Goal: Book appointment/travel/reservation

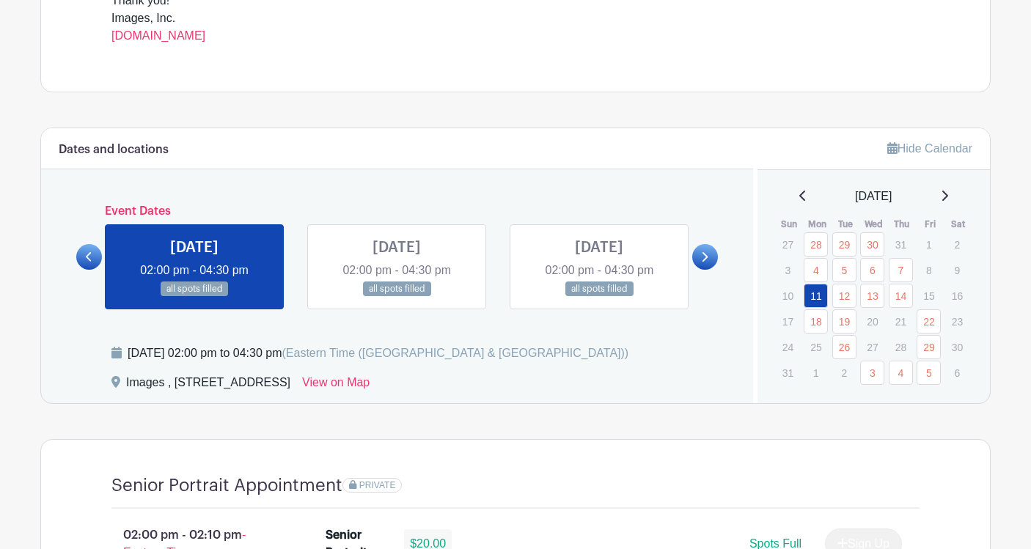
scroll to position [646, 0]
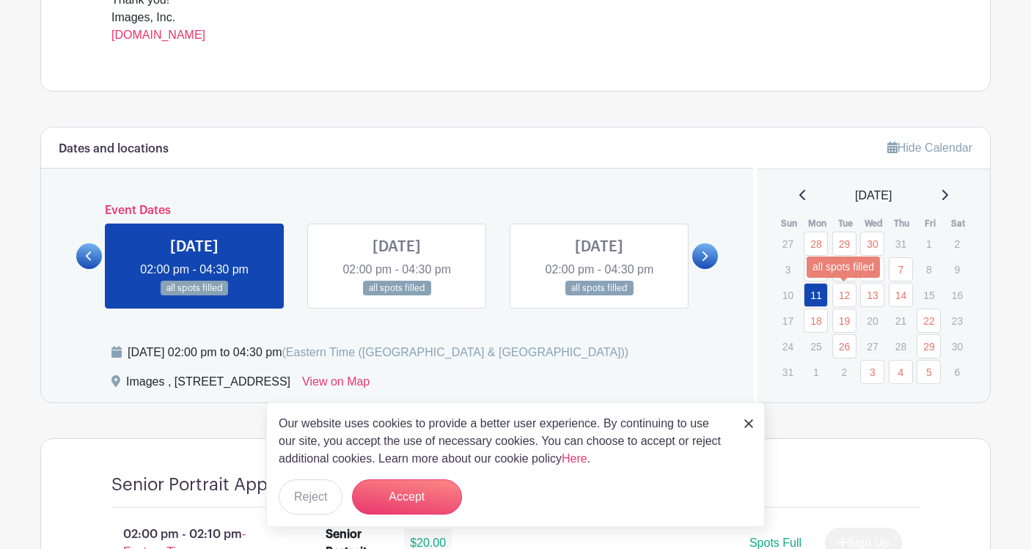
click at [841, 301] on link "12" at bounding box center [845, 295] width 24 height 24
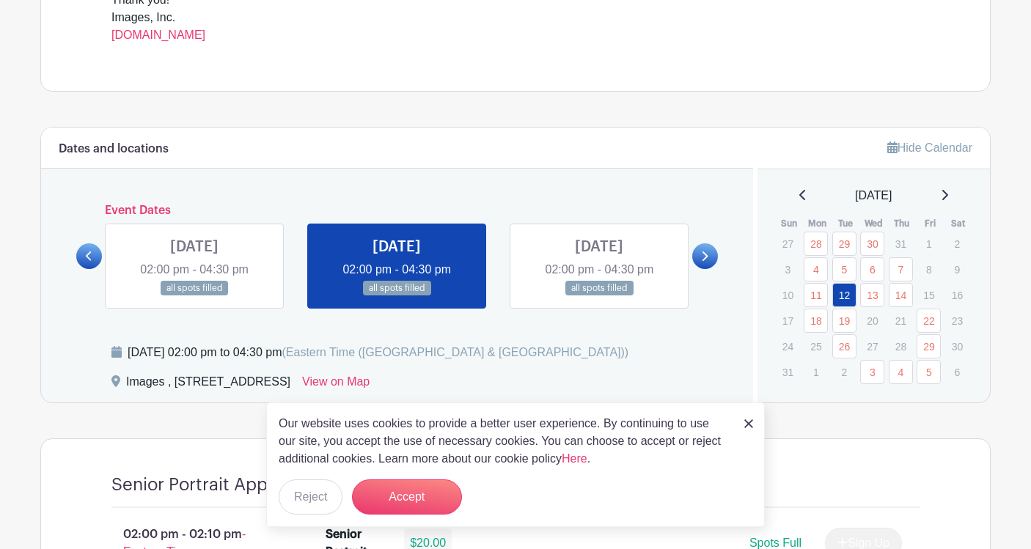
click at [944, 194] on div "[DATE]" at bounding box center [874, 196] width 198 height 18
click at [948, 194] on icon at bounding box center [944, 195] width 7 height 12
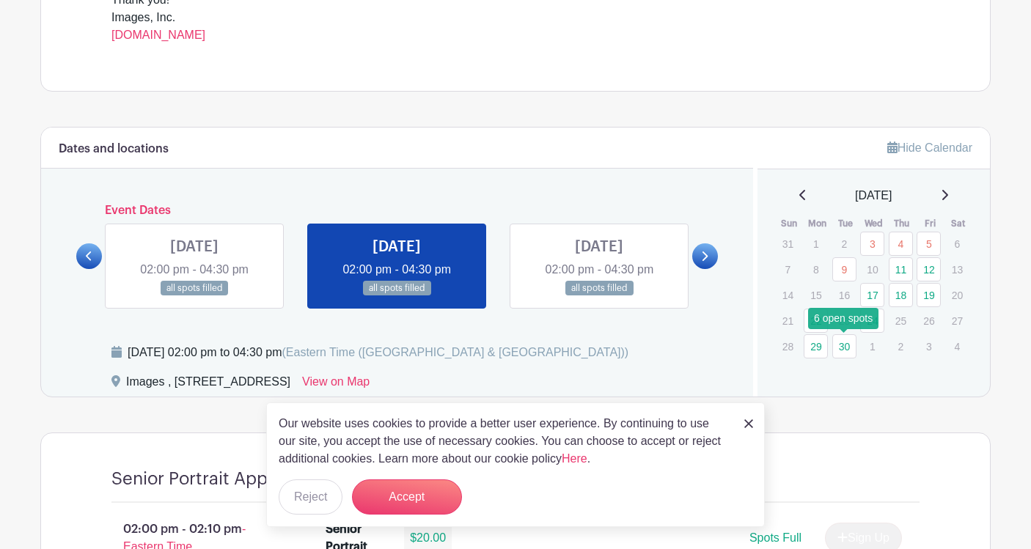
click at [842, 348] on link "30" at bounding box center [845, 347] width 24 height 24
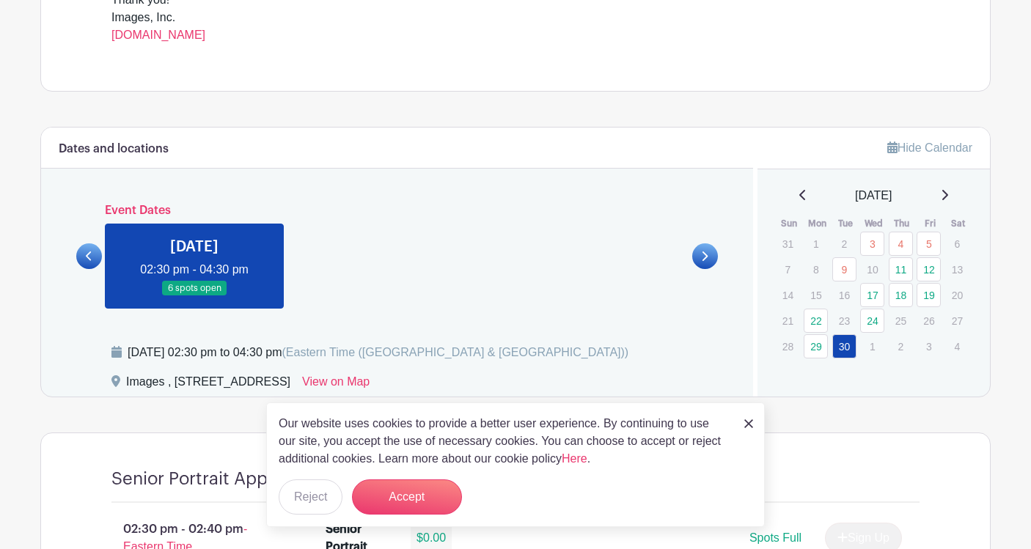
click at [800, 195] on icon at bounding box center [803, 195] width 7 height 12
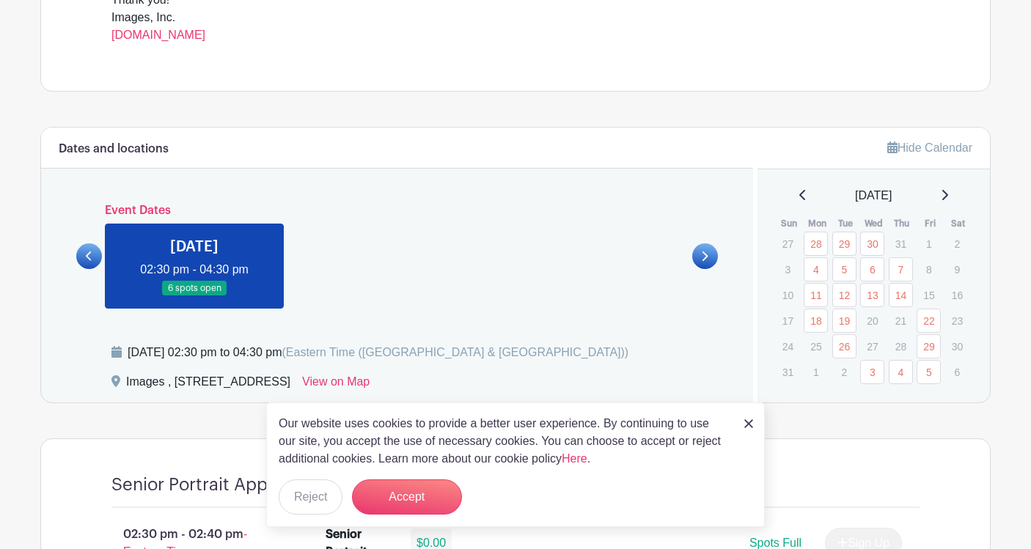
click at [939, 193] on div "[DATE]" at bounding box center [874, 196] width 198 height 18
click at [948, 194] on icon at bounding box center [944, 195] width 7 height 12
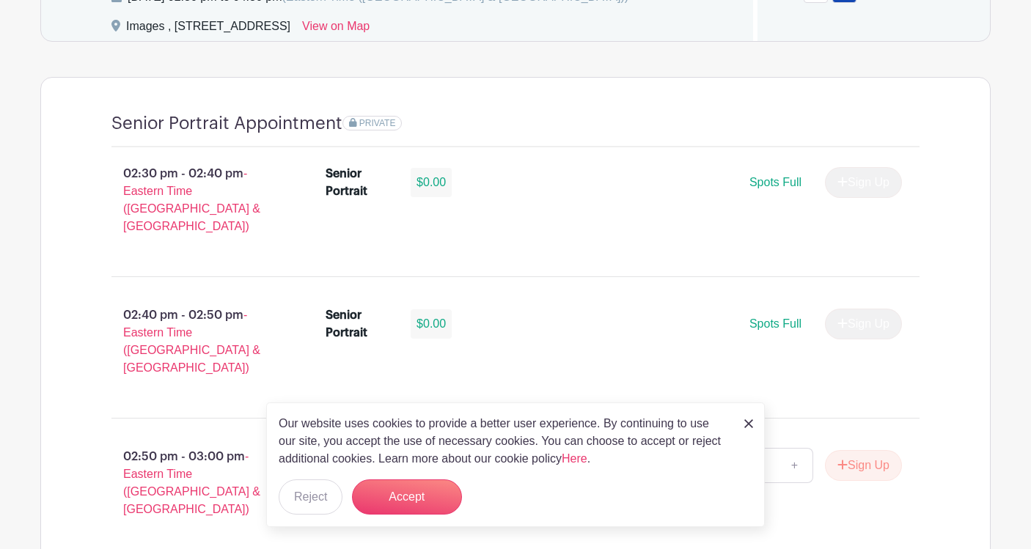
scroll to position [1004, 0]
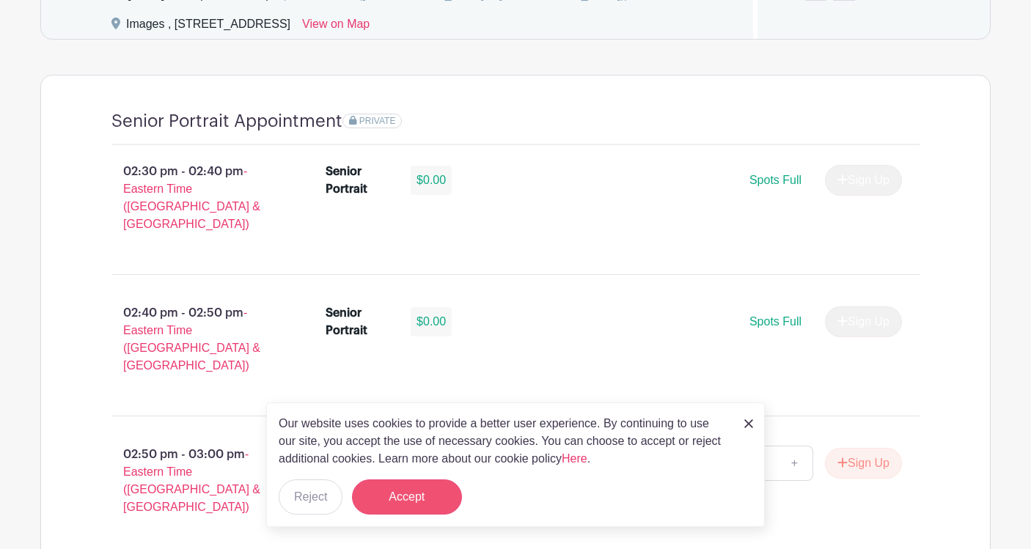
click at [451, 499] on button "Accept" at bounding box center [407, 497] width 110 height 35
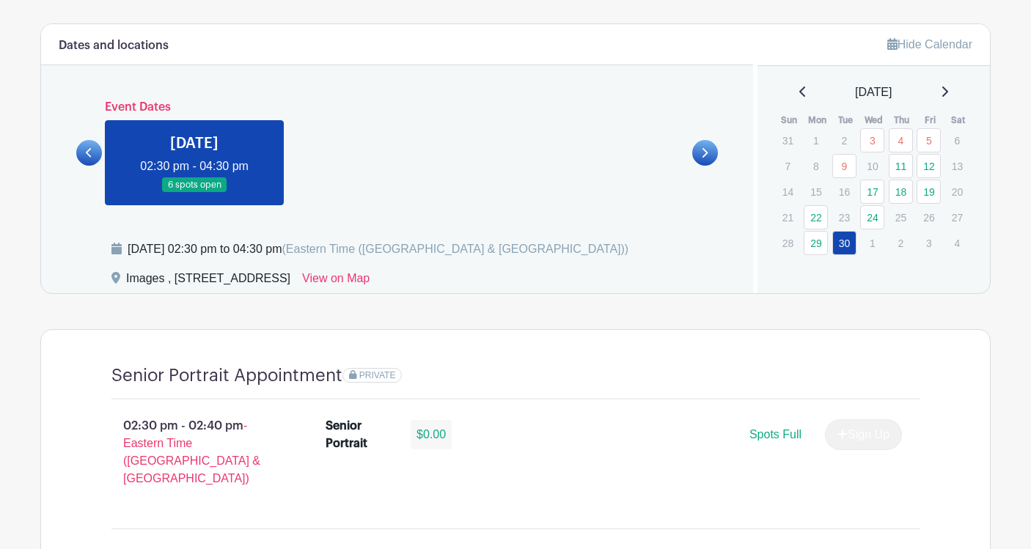
scroll to position [551, 0]
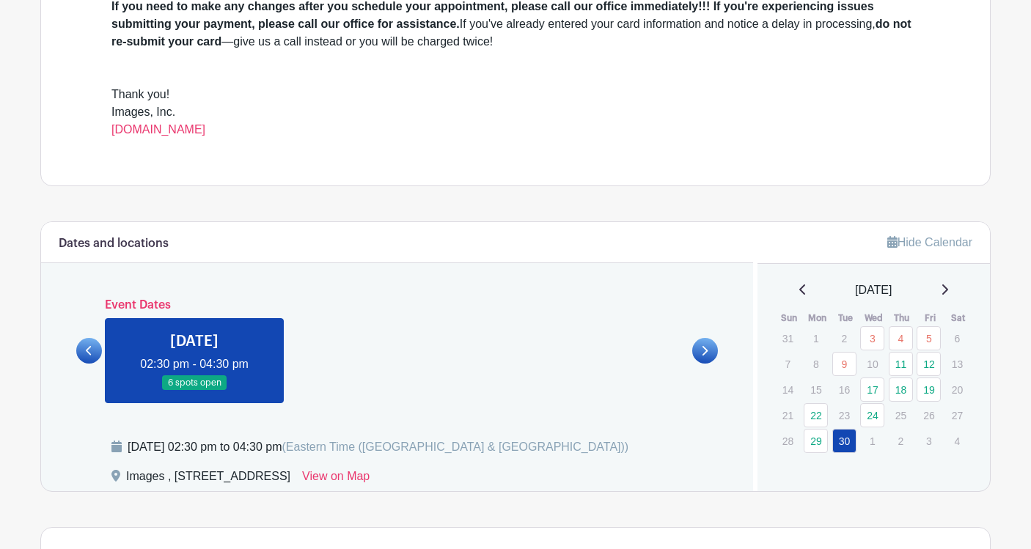
click at [958, 282] on div "[DATE]" at bounding box center [874, 291] width 198 height 18
click at [948, 288] on icon at bounding box center [946, 290] width 6 height 10
click at [800, 295] on icon at bounding box center [803, 290] width 7 height 12
click at [800, 288] on icon at bounding box center [803, 290] width 7 height 12
click at [955, 290] on div "[DATE]" at bounding box center [874, 291] width 198 height 18
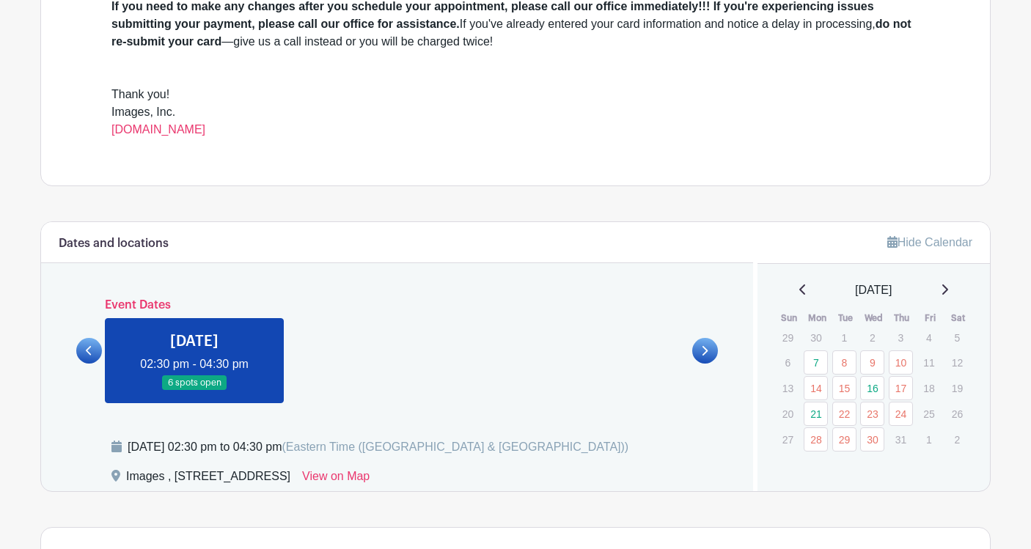
click at [944, 285] on icon at bounding box center [944, 290] width 7 height 12
click at [944, 288] on div "[DATE]" at bounding box center [874, 291] width 198 height 18
click at [948, 289] on icon at bounding box center [944, 290] width 7 height 12
click at [789, 282] on div "[DATE]" at bounding box center [874, 291] width 198 height 18
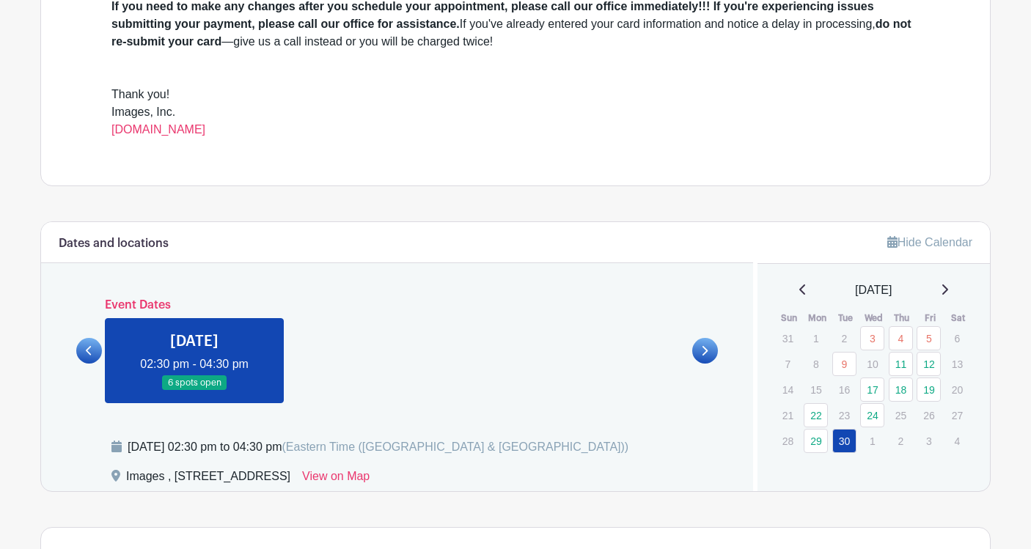
click at [804, 293] on div "[DATE]" at bounding box center [874, 291] width 198 height 18
click at [800, 292] on icon at bounding box center [803, 290] width 7 height 12
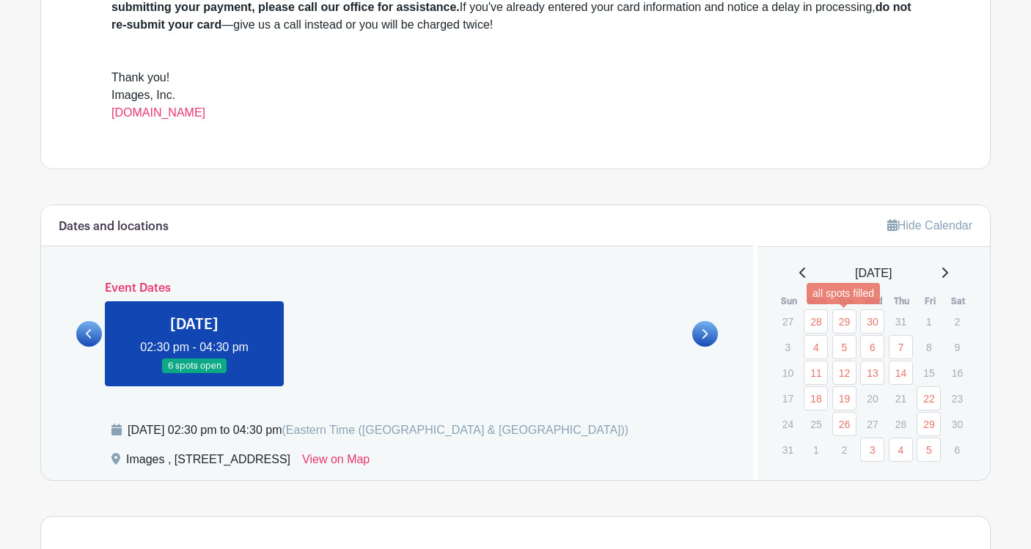
scroll to position [577, 0]
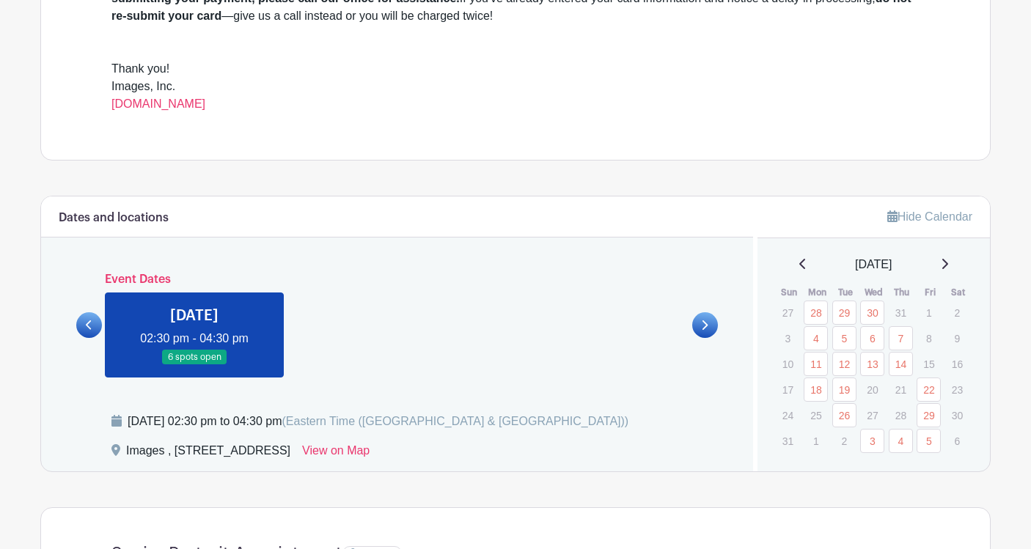
click at [948, 263] on icon at bounding box center [944, 264] width 7 height 12
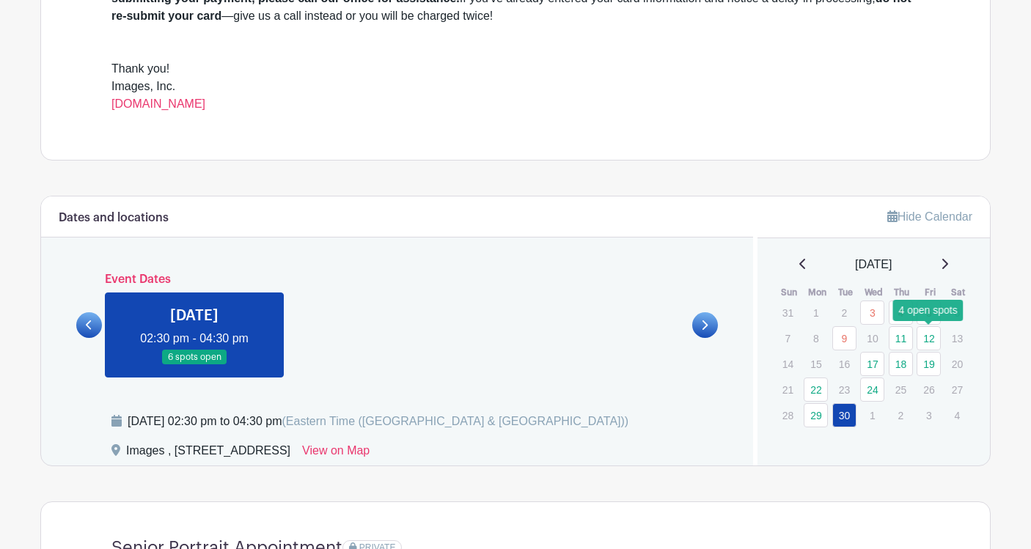
click at [933, 335] on link "12" at bounding box center [929, 338] width 24 height 24
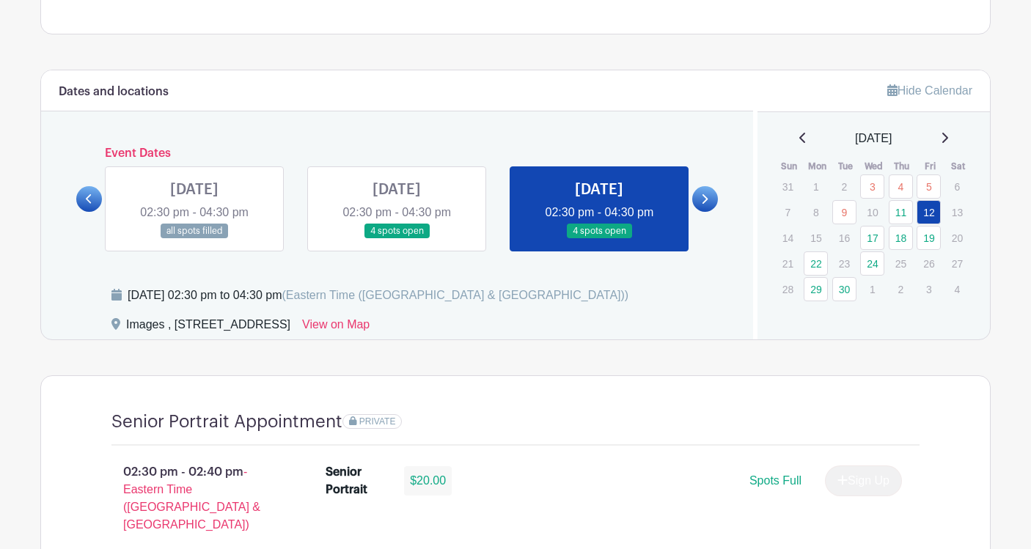
scroll to position [671, 0]
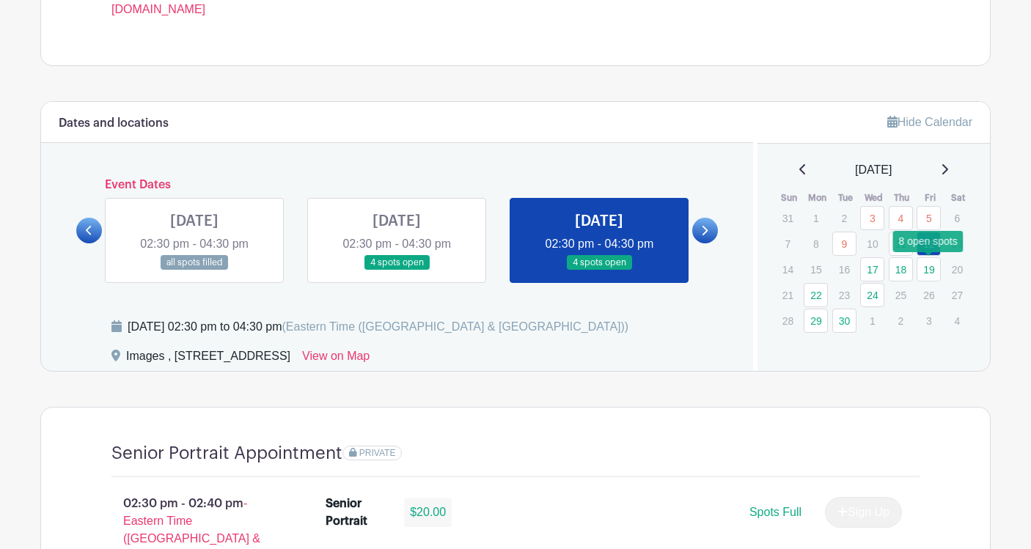
click at [926, 274] on link "19" at bounding box center [929, 269] width 24 height 24
click at [928, 268] on link "19" at bounding box center [929, 269] width 24 height 24
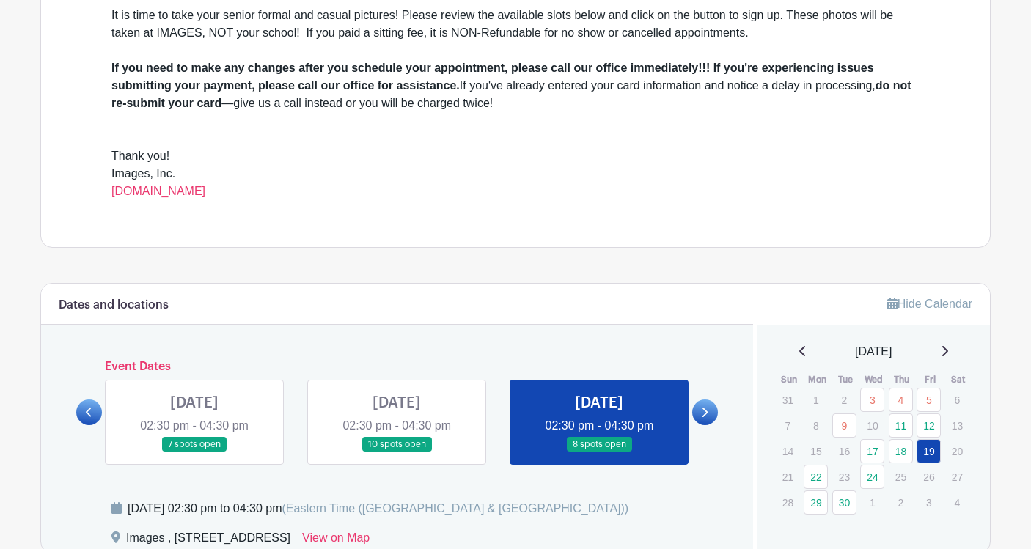
scroll to position [445, 0]
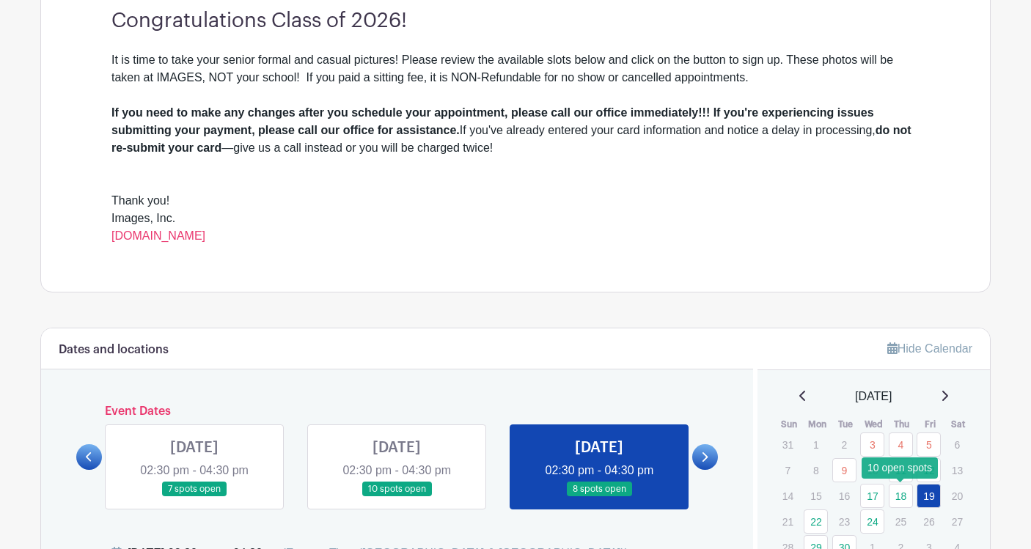
click at [893, 503] on link "18" at bounding box center [901, 496] width 24 height 24
click at [873, 497] on link "17" at bounding box center [872, 496] width 24 height 24
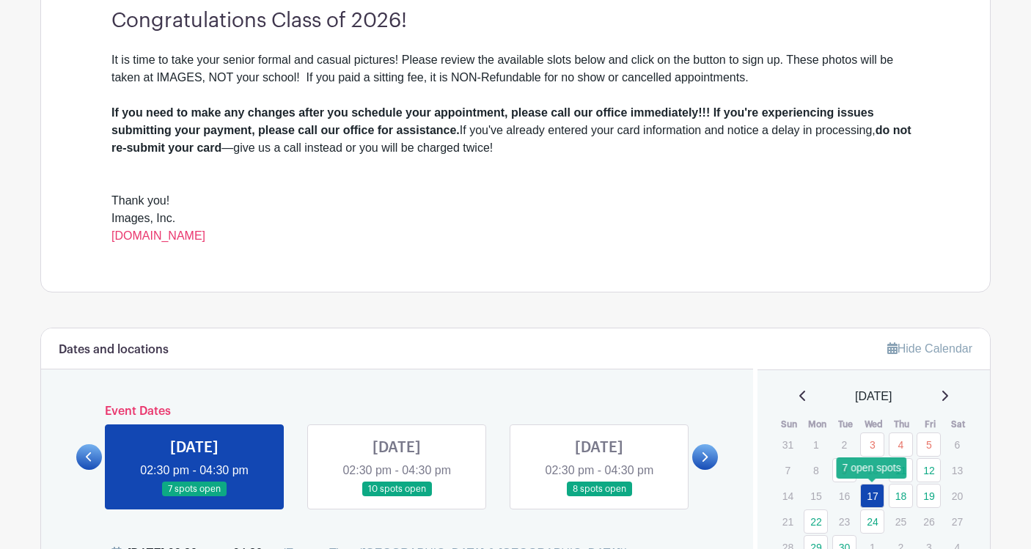
click at [873, 497] on link "17" at bounding box center [872, 496] width 24 height 24
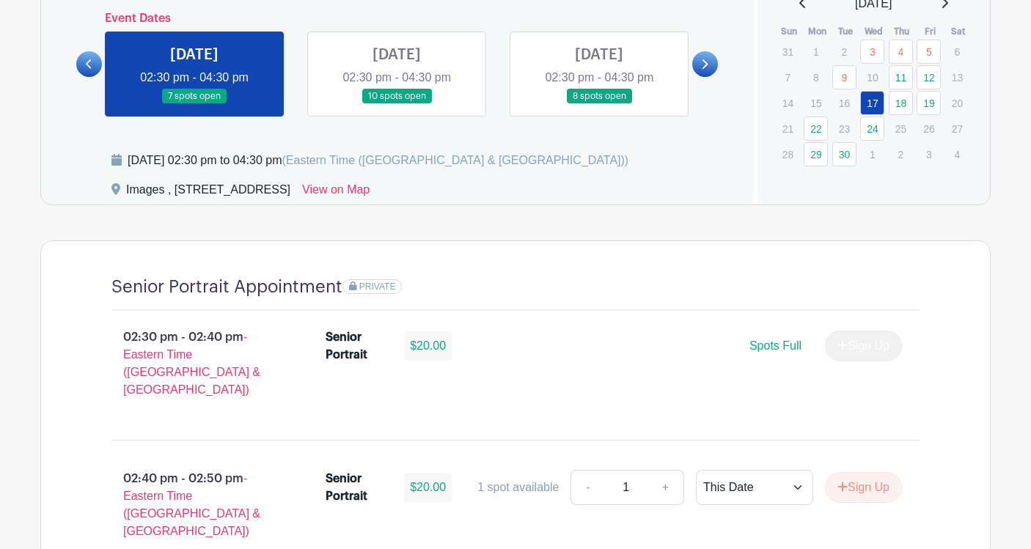
scroll to position [738, 0]
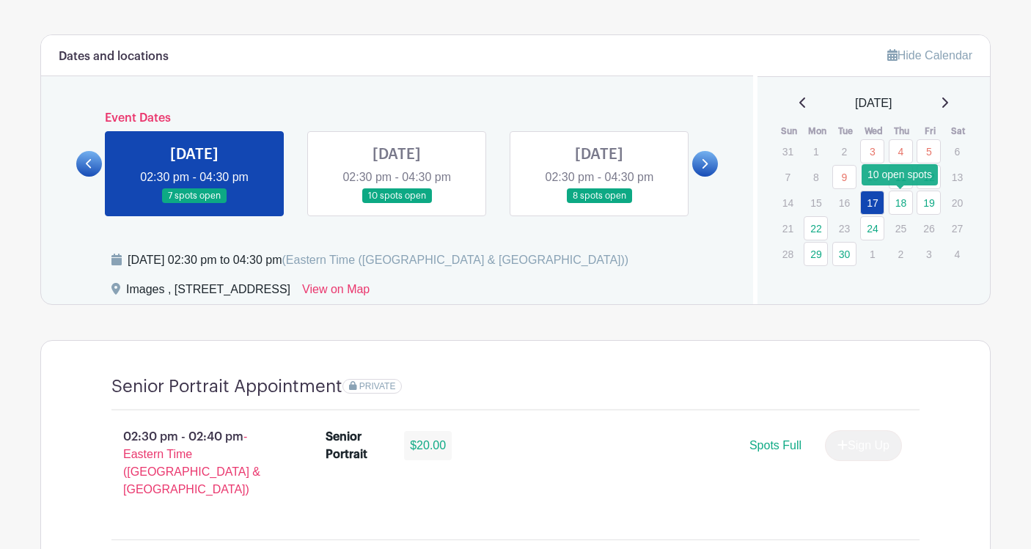
click at [903, 197] on link "18" at bounding box center [901, 203] width 24 height 24
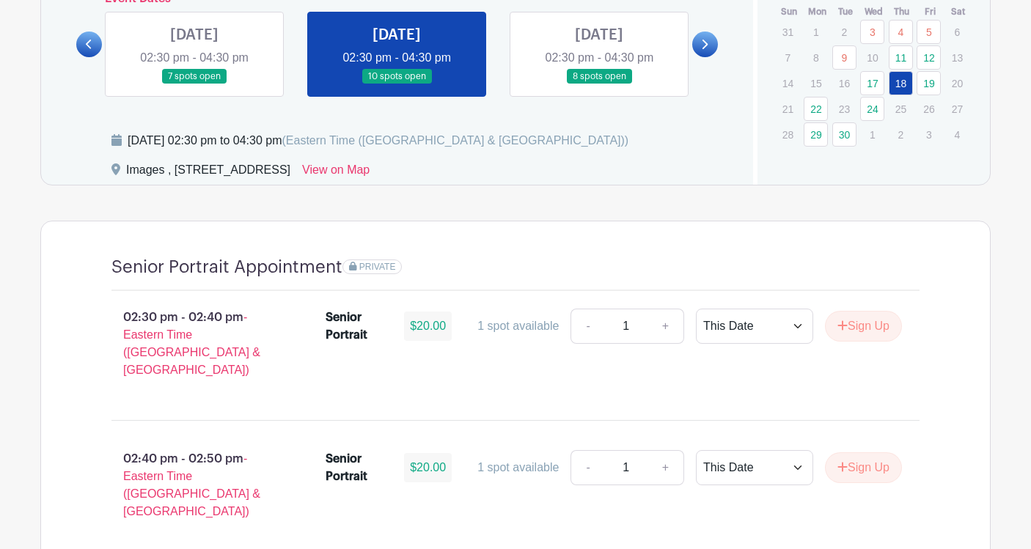
scroll to position [852, 0]
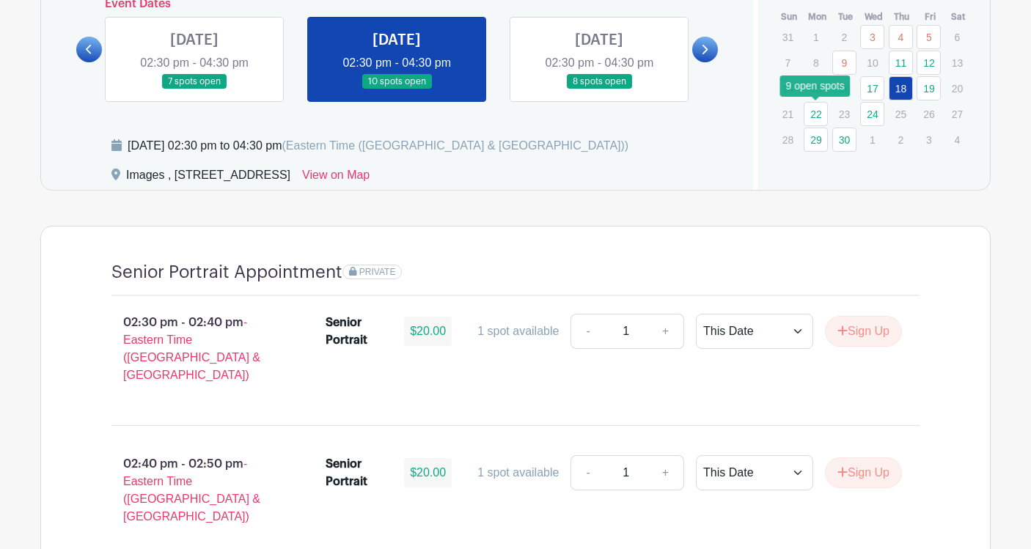
click at [817, 112] on link "22" at bounding box center [816, 114] width 24 height 24
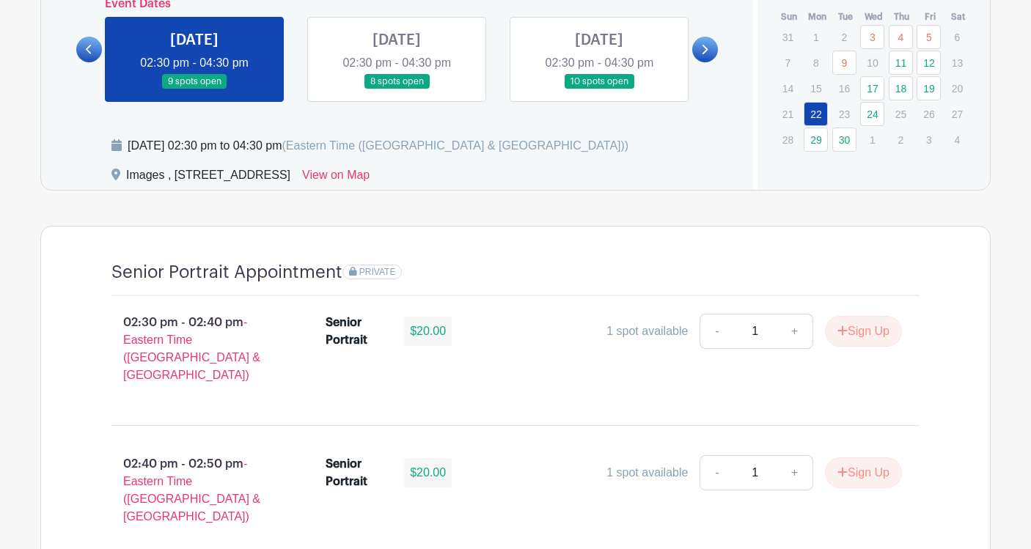
click at [858, 106] on td "23" at bounding box center [846, 114] width 29 height 26
click at [872, 115] on link "24" at bounding box center [872, 114] width 24 height 24
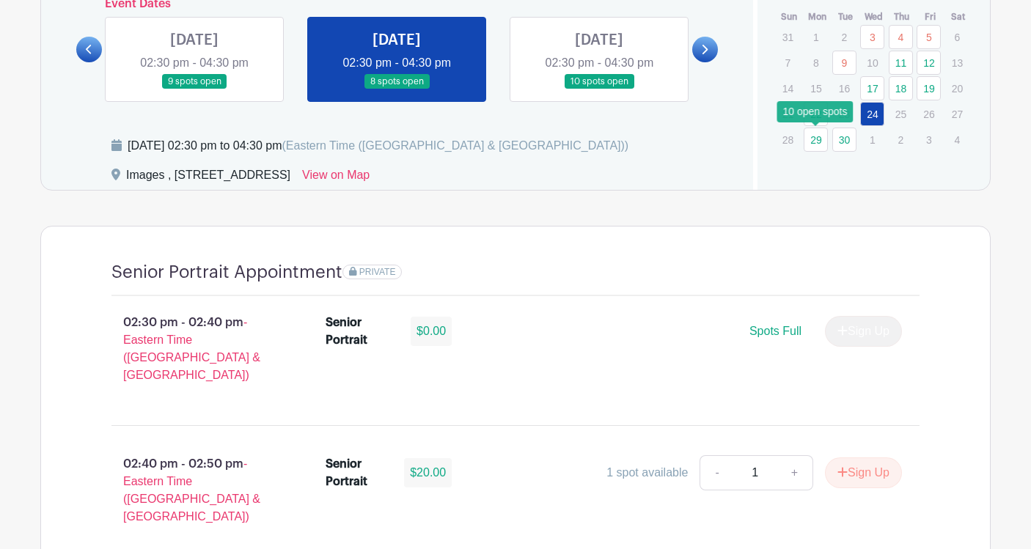
click at [823, 139] on link "29" at bounding box center [816, 140] width 24 height 24
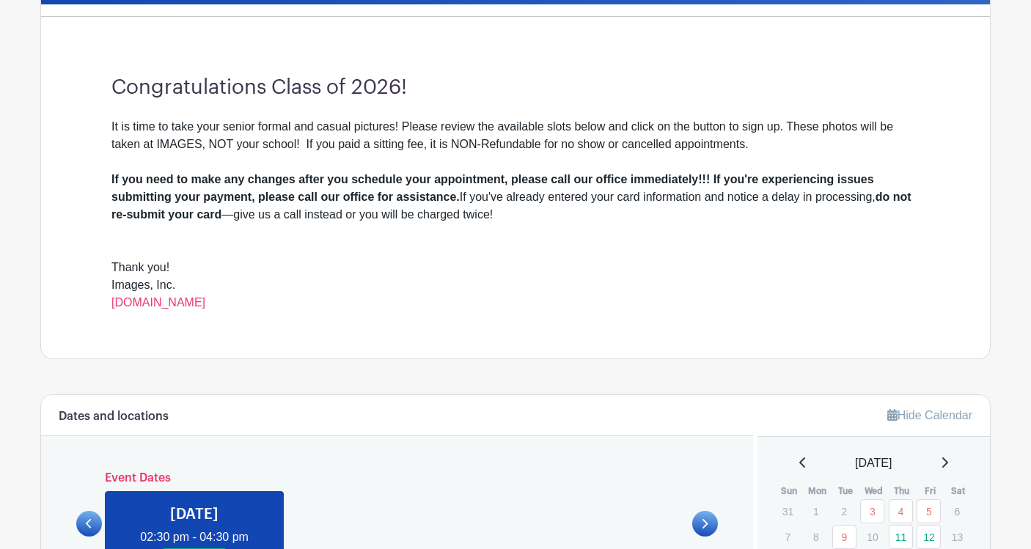
scroll to position [531, 0]
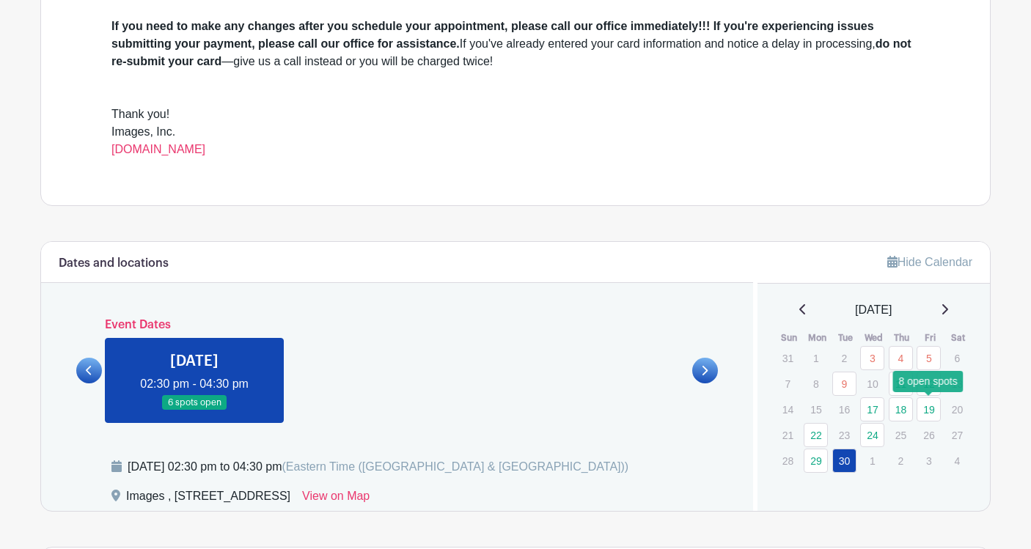
click at [924, 401] on link "19" at bounding box center [929, 410] width 24 height 24
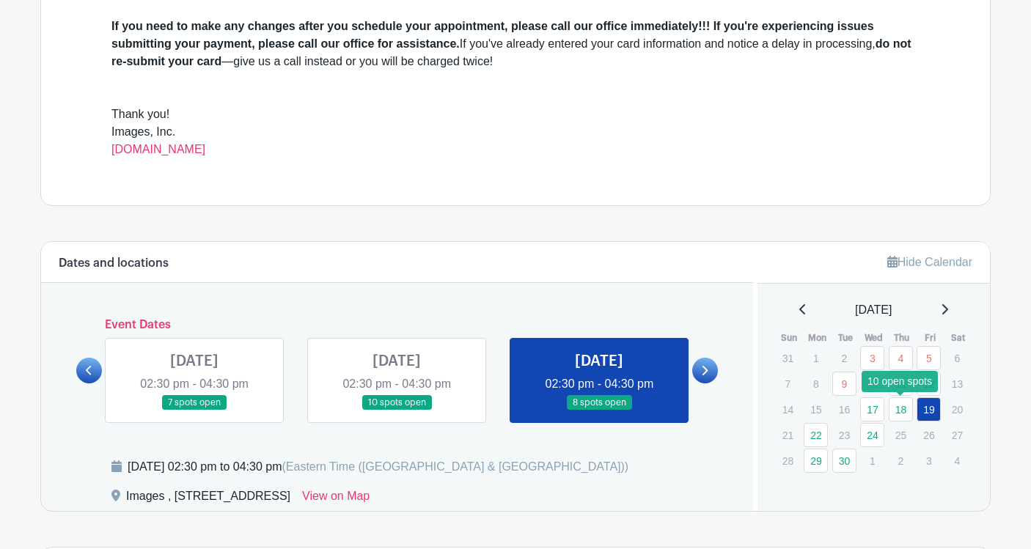
click at [897, 409] on link "18" at bounding box center [901, 410] width 24 height 24
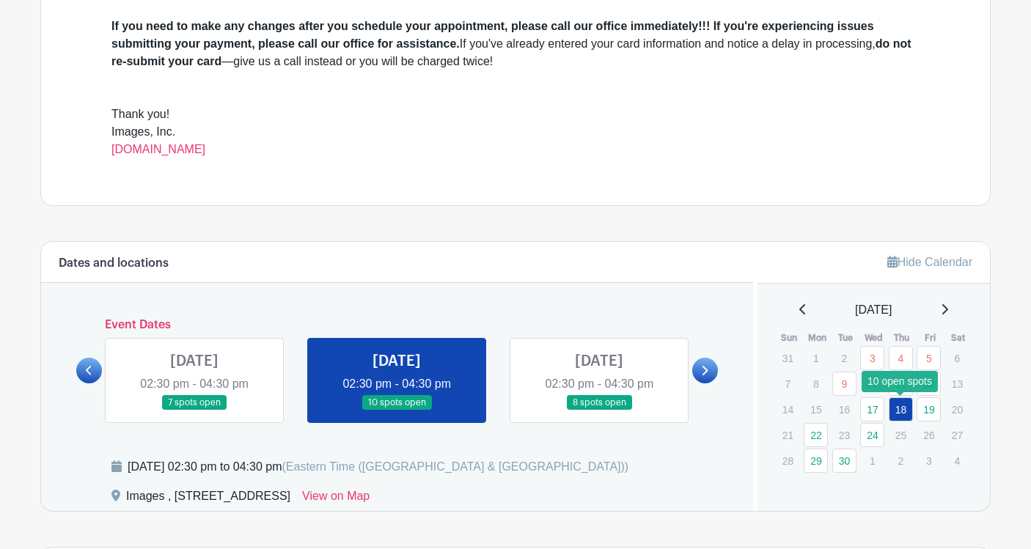
click at [897, 405] on link "18" at bounding box center [901, 410] width 24 height 24
click at [926, 407] on link "19" at bounding box center [929, 410] width 24 height 24
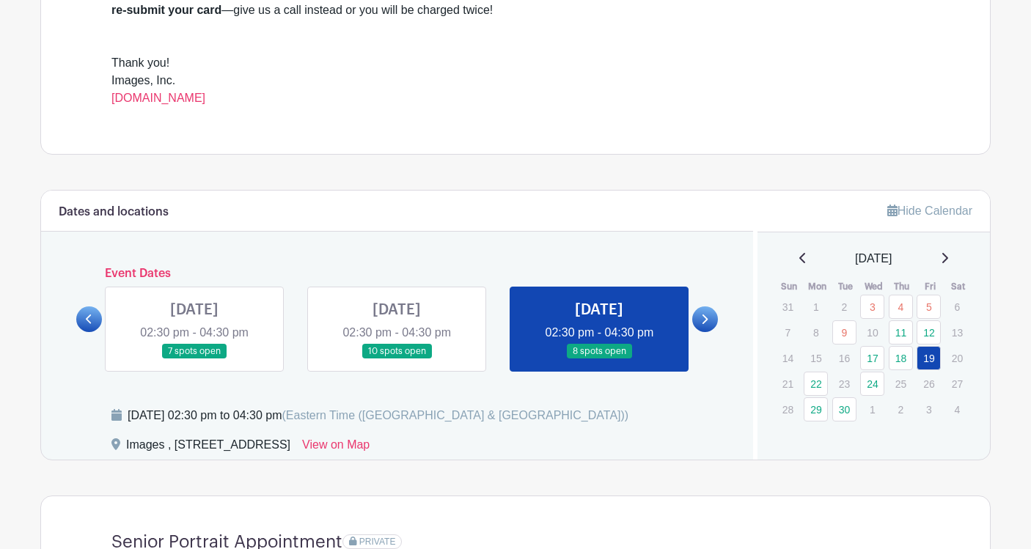
scroll to position [588, 0]
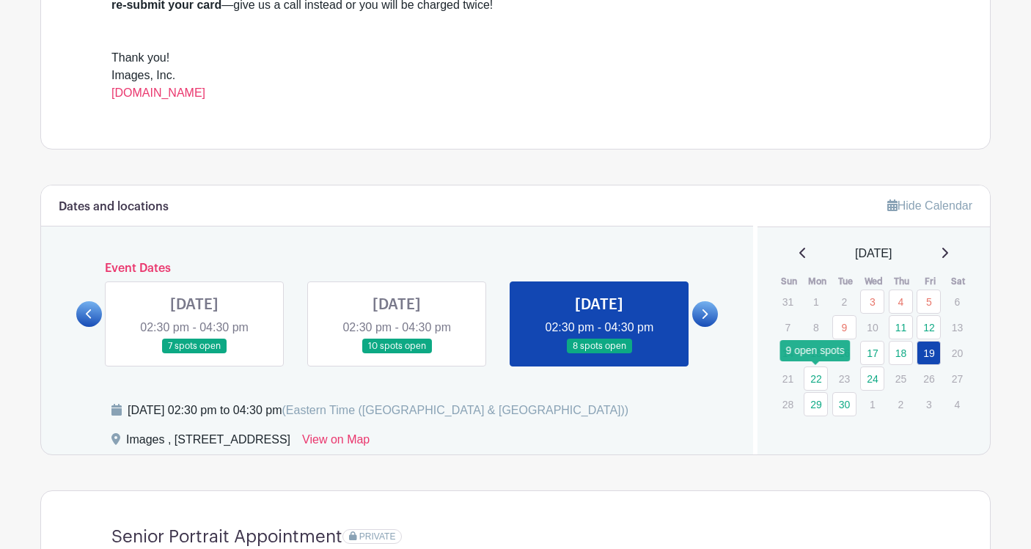
click at [817, 372] on link "22" at bounding box center [816, 379] width 24 height 24
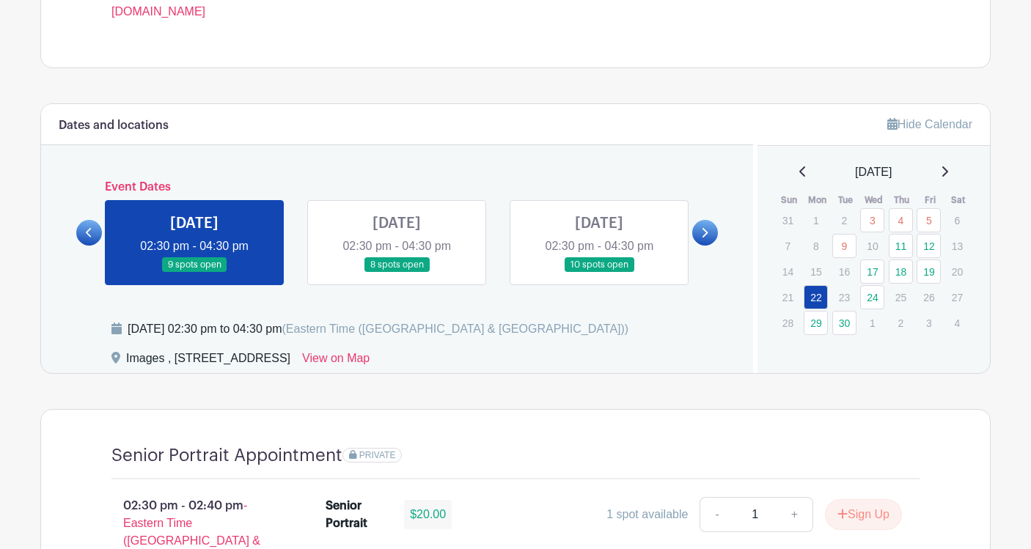
scroll to position [666, 0]
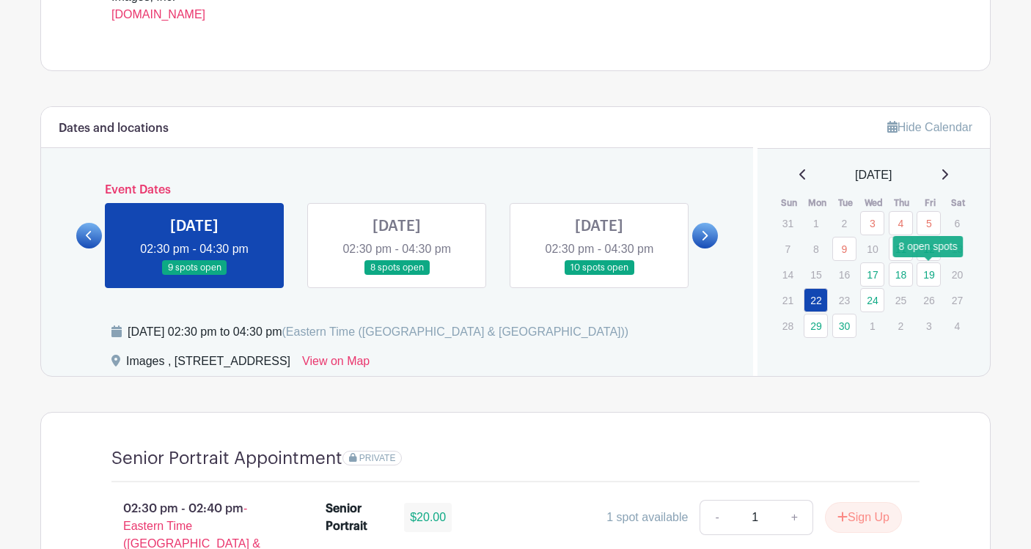
click at [934, 268] on link "19" at bounding box center [929, 275] width 24 height 24
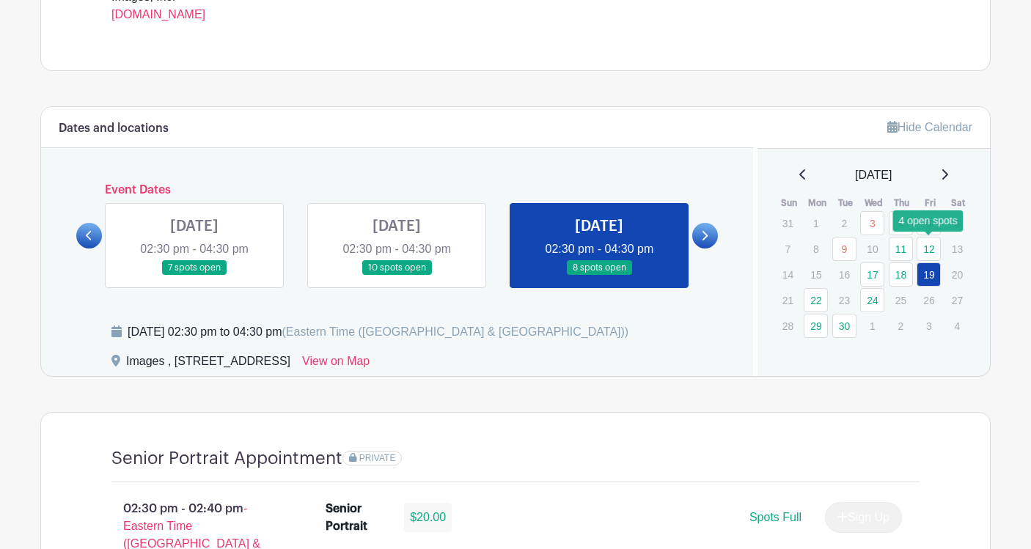
click at [928, 247] on link "12" at bounding box center [929, 249] width 24 height 24
click at [906, 247] on link "11" at bounding box center [901, 249] width 24 height 24
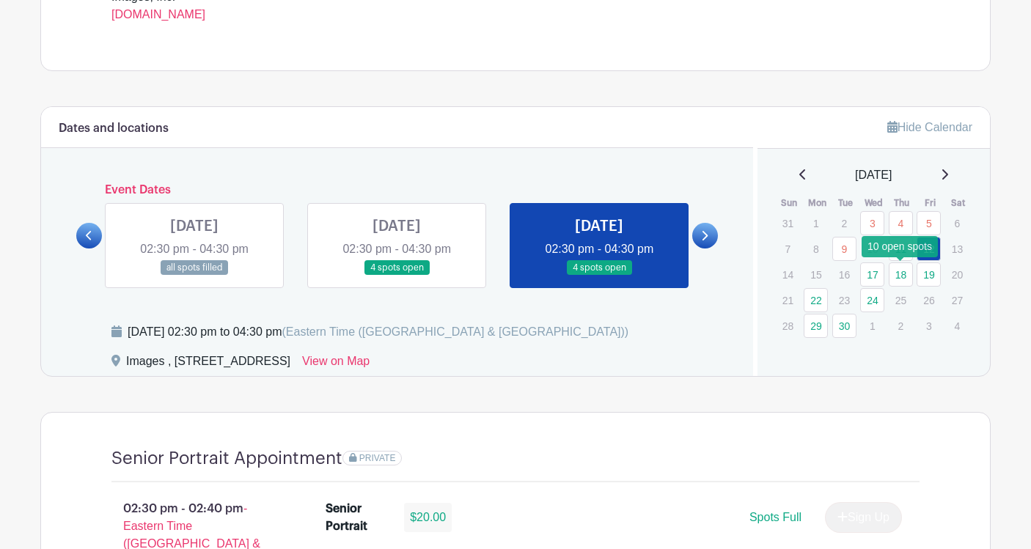
click at [900, 282] on link "18" at bounding box center [901, 275] width 24 height 24
click at [882, 276] on link "17" at bounding box center [872, 275] width 24 height 24
click at [902, 276] on link "18" at bounding box center [901, 275] width 24 height 24
click at [926, 273] on link "19" at bounding box center [929, 275] width 24 height 24
click at [904, 280] on link "18" at bounding box center [901, 275] width 24 height 24
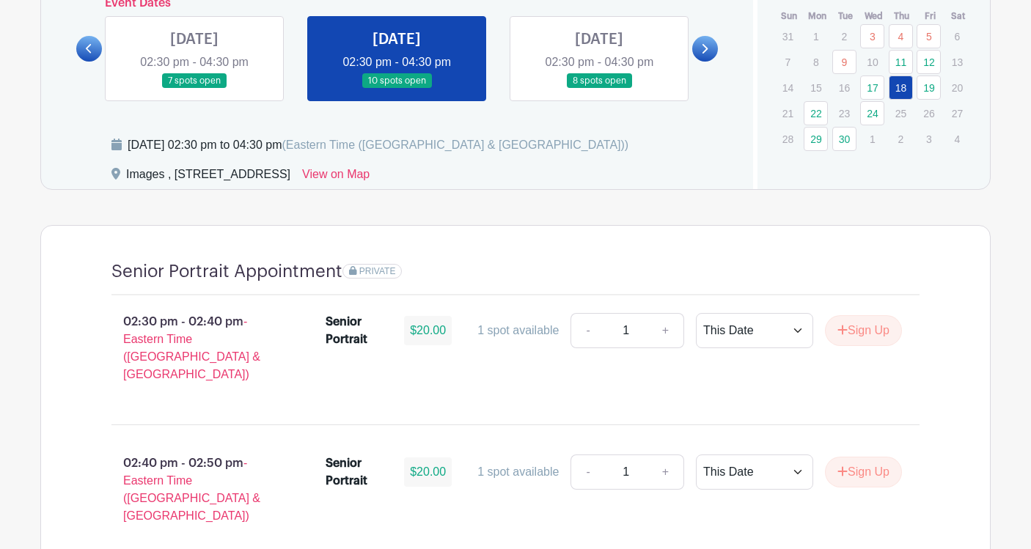
scroll to position [746, 0]
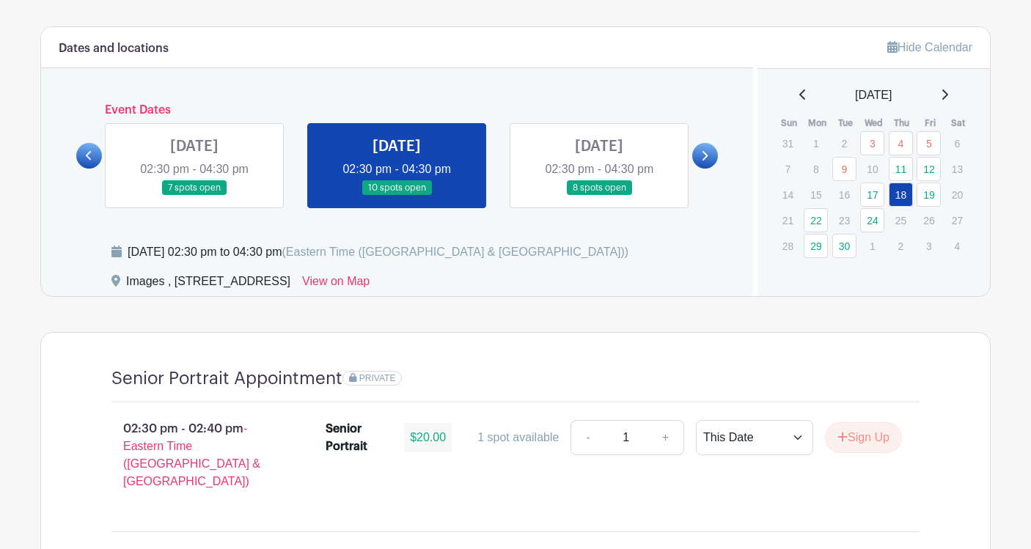
click at [807, 100] on div "[DATE]" at bounding box center [874, 96] width 198 height 18
click at [800, 95] on icon at bounding box center [803, 95] width 7 height 12
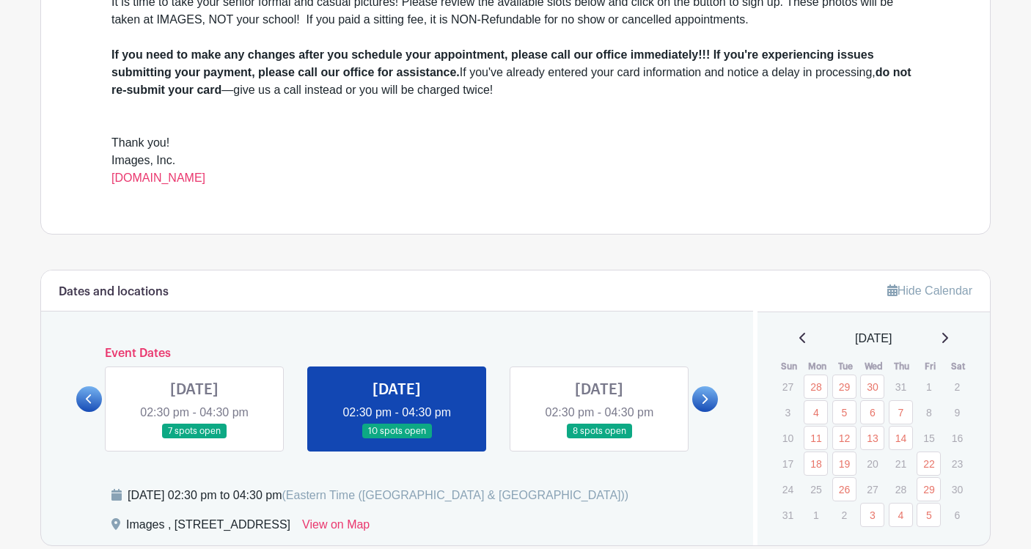
scroll to position [602, 0]
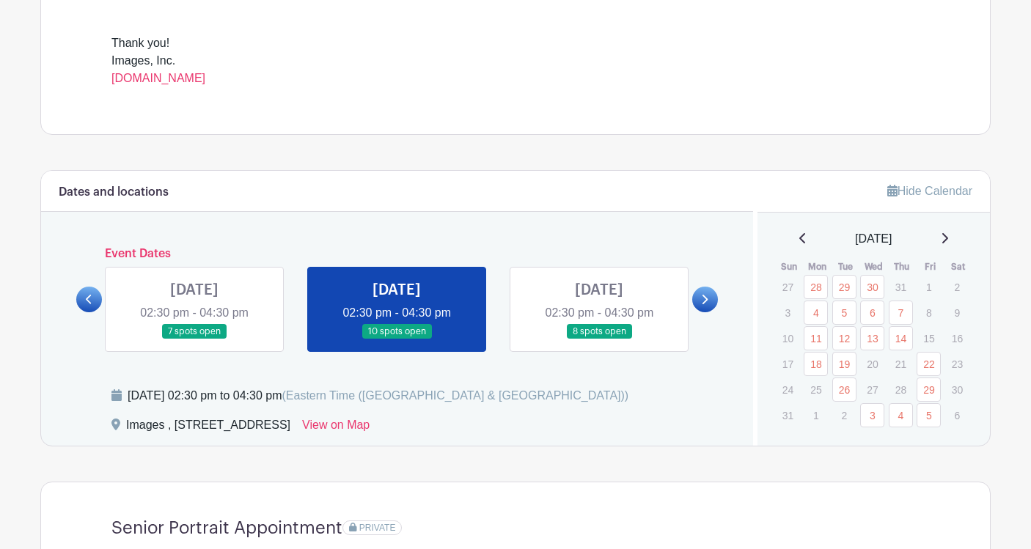
click at [943, 227] on div "Hide Calendar [DATE] Sun Mon Tue Wed Thu Fri Sat 27 28 29 30 31 1 2 3 4 5 6 7 8…" at bounding box center [872, 308] width 238 height 275
click at [943, 235] on div "[DATE]" at bounding box center [874, 239] width 198 height 18
click at [954, 236] on div "[DATE]" at bounding box center [874, 239] width 198 height 18
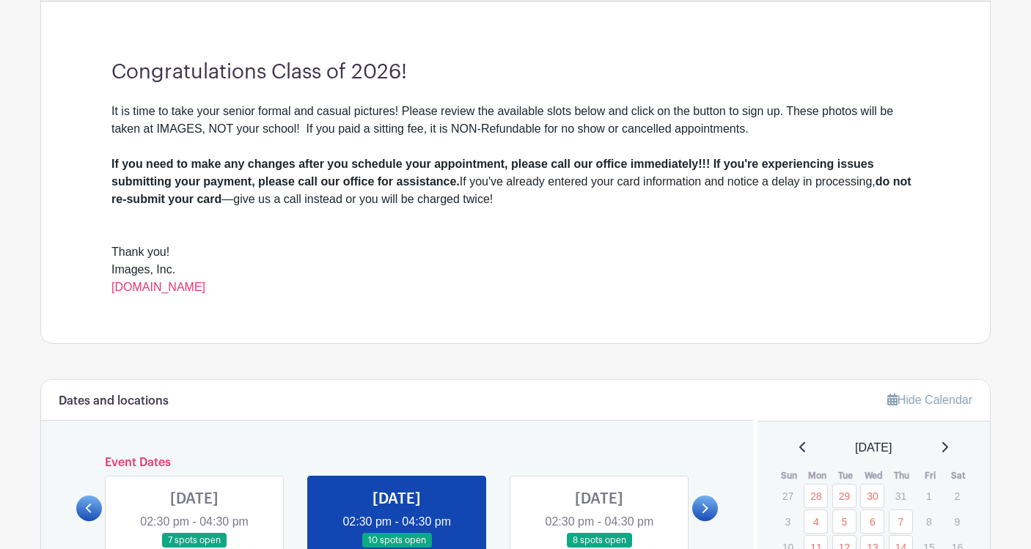
scroll to position [453, 0]
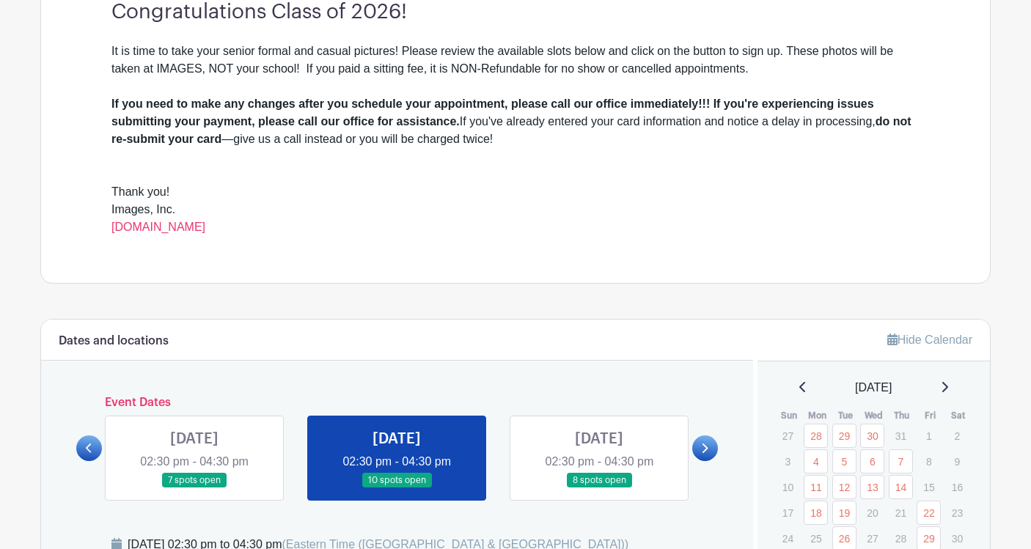
click at [948, 391] on icon at bounding box center [944, 387] width 7 height 12
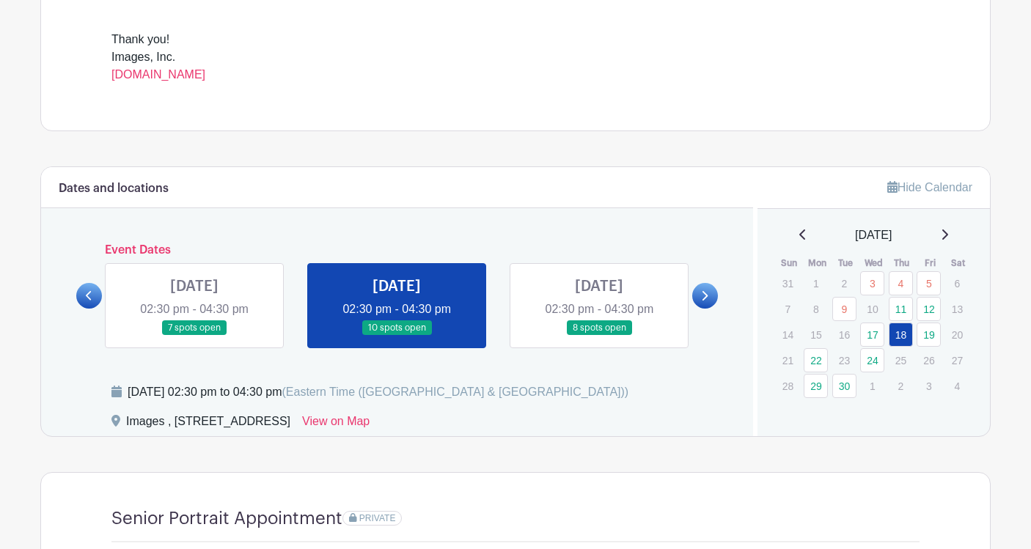
scroll to position [605, 0]
click at [937, 329] on link "19" at bounding box center [929, 335] width 24 height 24
click at [899, 329] on link "18" at bounding box center [901, 335] width 24 height 24
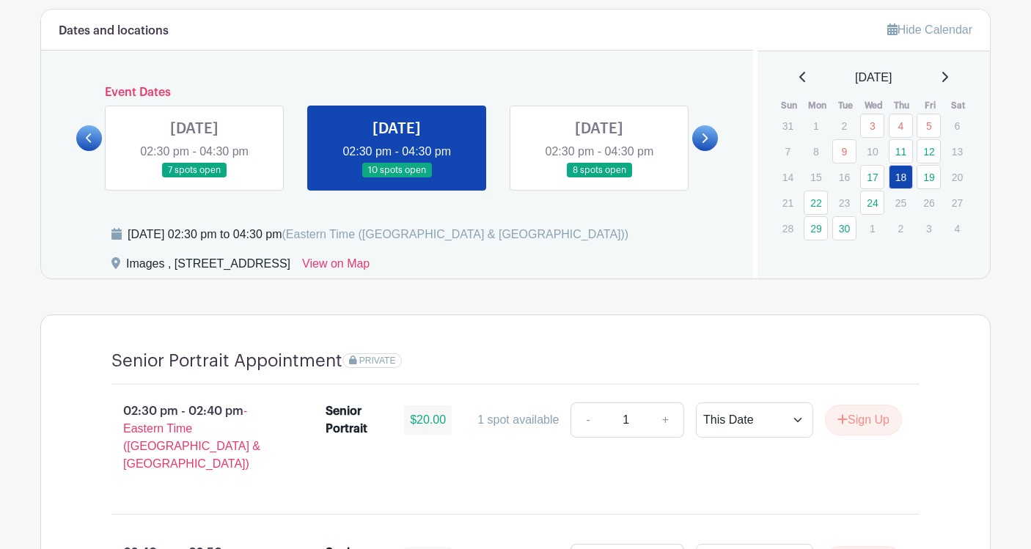
scroll to position [741, 0]
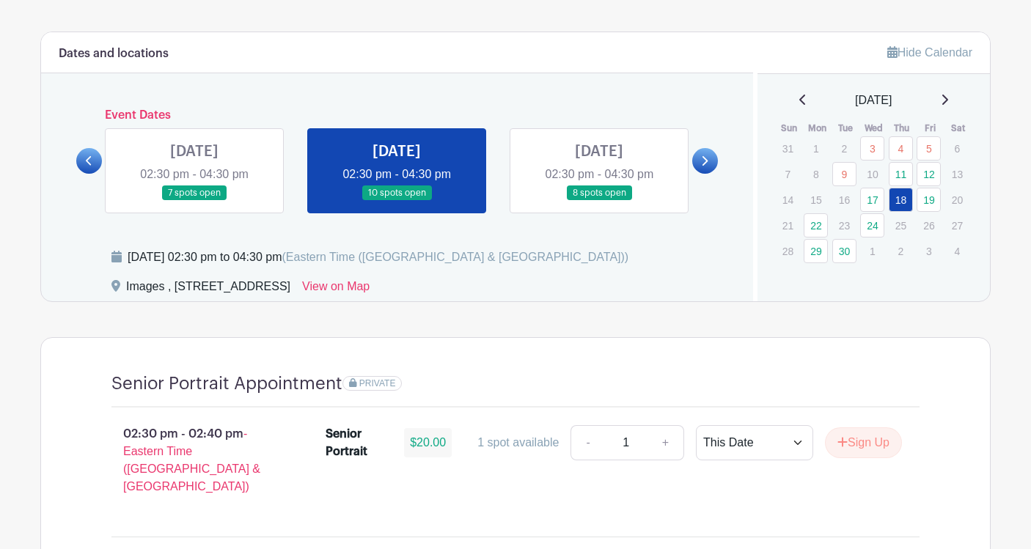
click at [800, 100] on div "[DATE]" at bounding box center [874, 101] width 198 height 18
click at [800, 102] on icon at bounding box center [803, 100] width 6 height 10
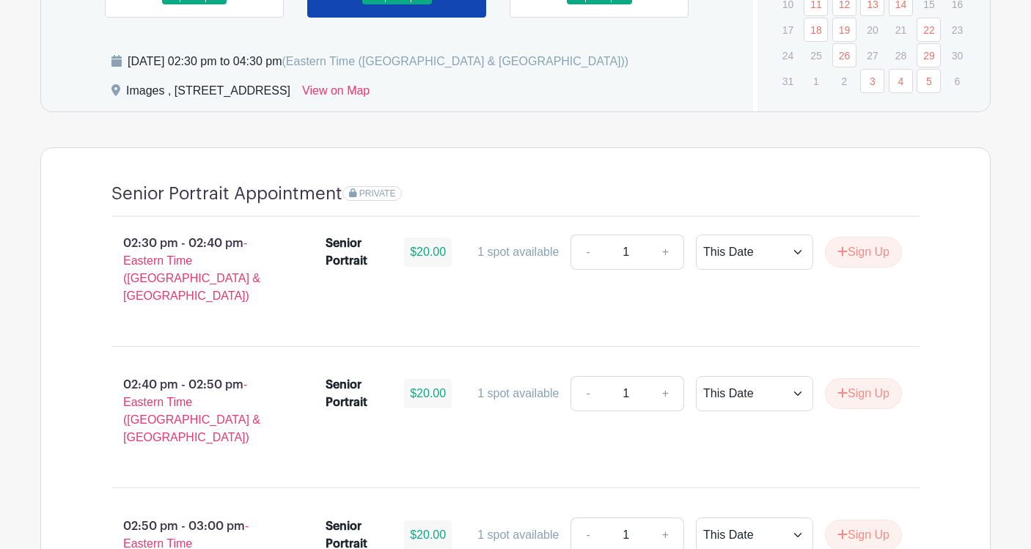
scroll to position [935, 0]
